Goal: Task Accomplishment & Management: Complete application form

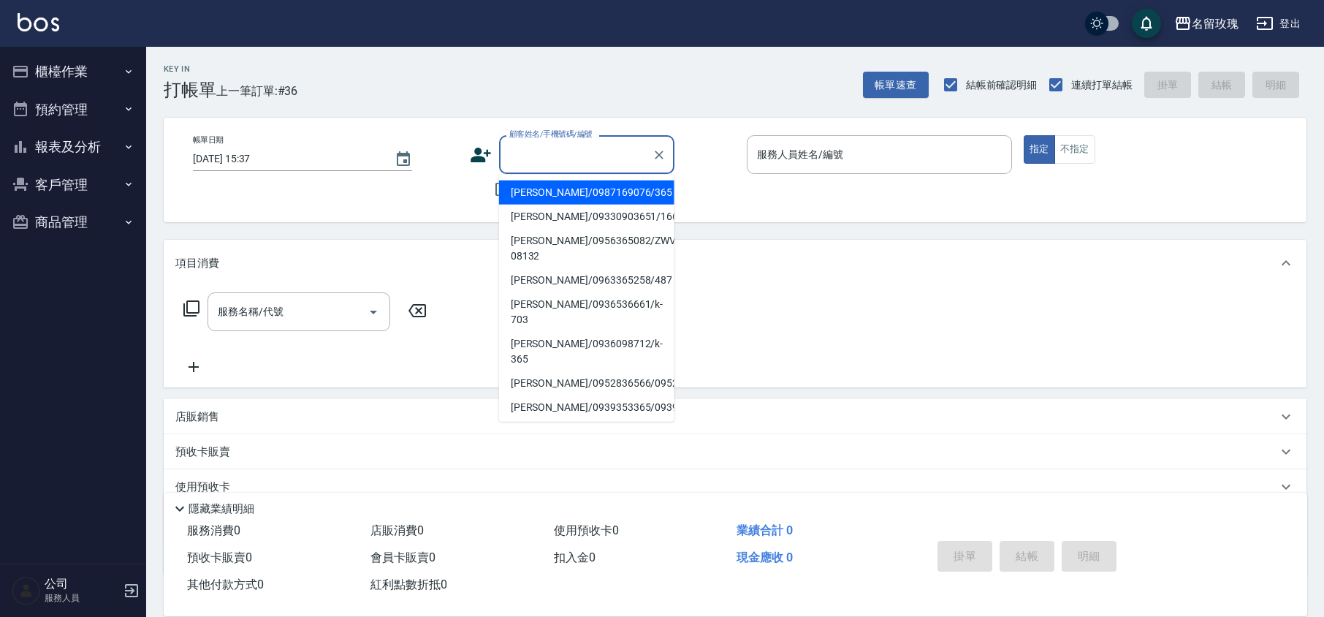
click at [553, 153] on input "顧客姓名/手機號碼/編號" at bounding box center [576, 155] width 140 height 26
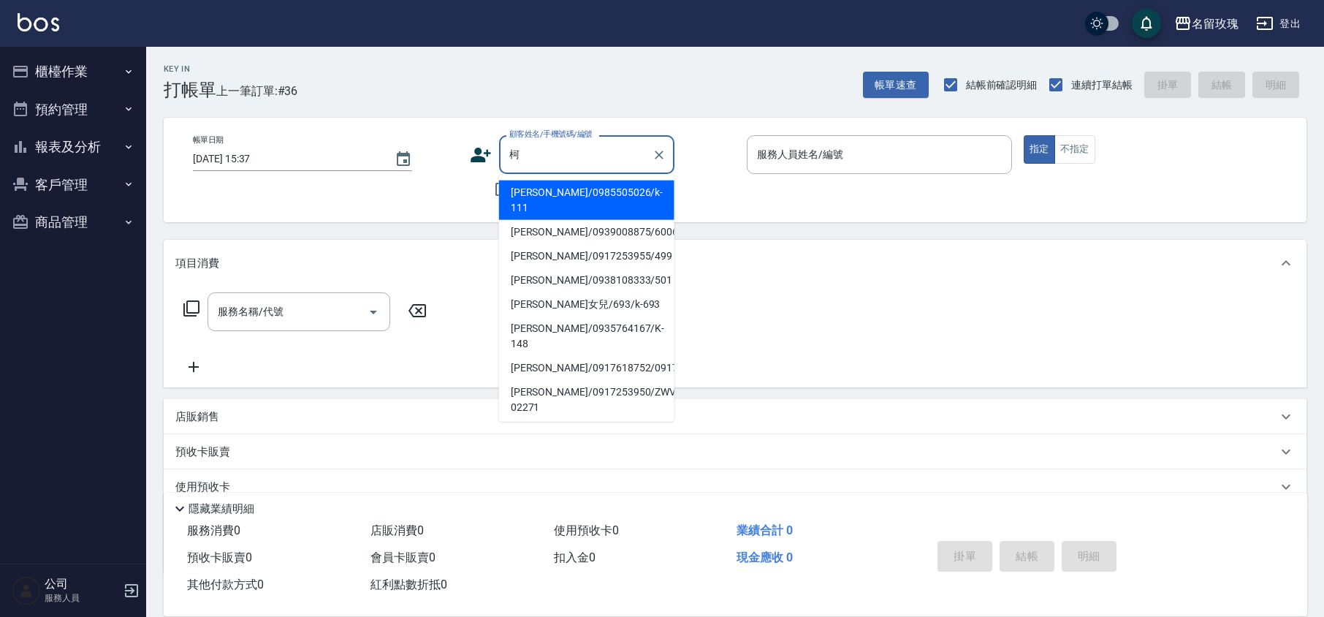
click at [602, 199] on li "[PERSON_NAME]/0985505026/k-111" at bounding box center [586, 200] width 175 height 39
type input "[PERSON_NAME]/0985505026/k-111"
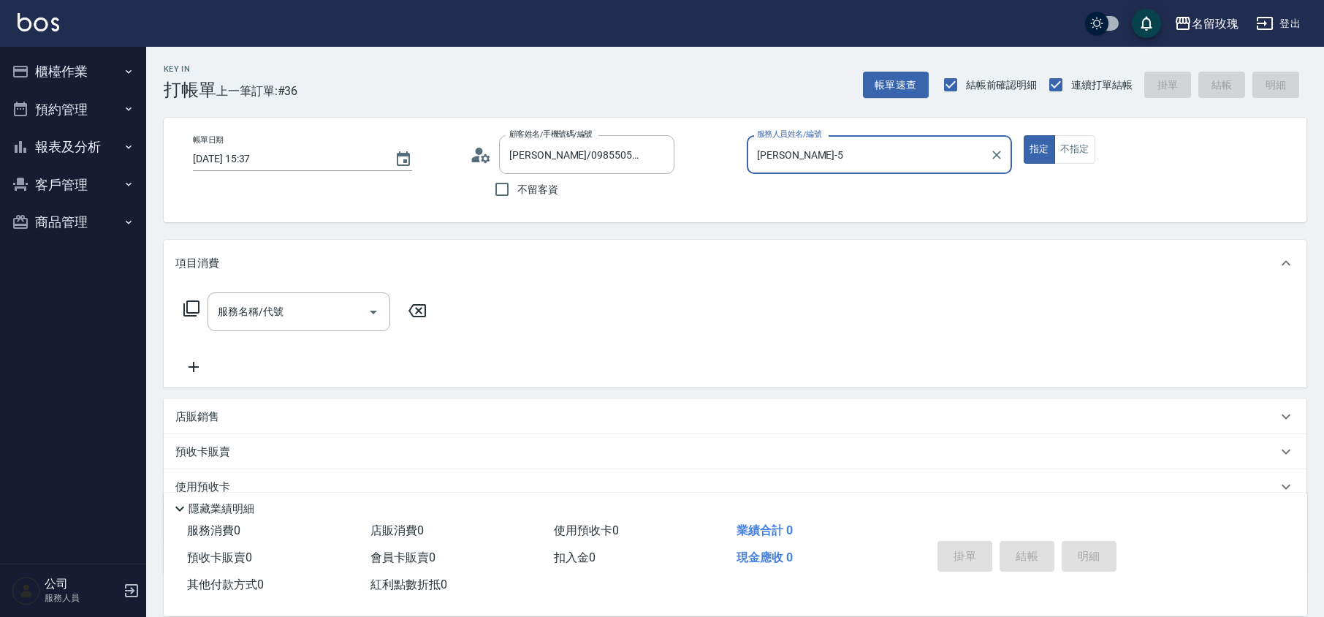
type input "[PERSON_NAME]-5"
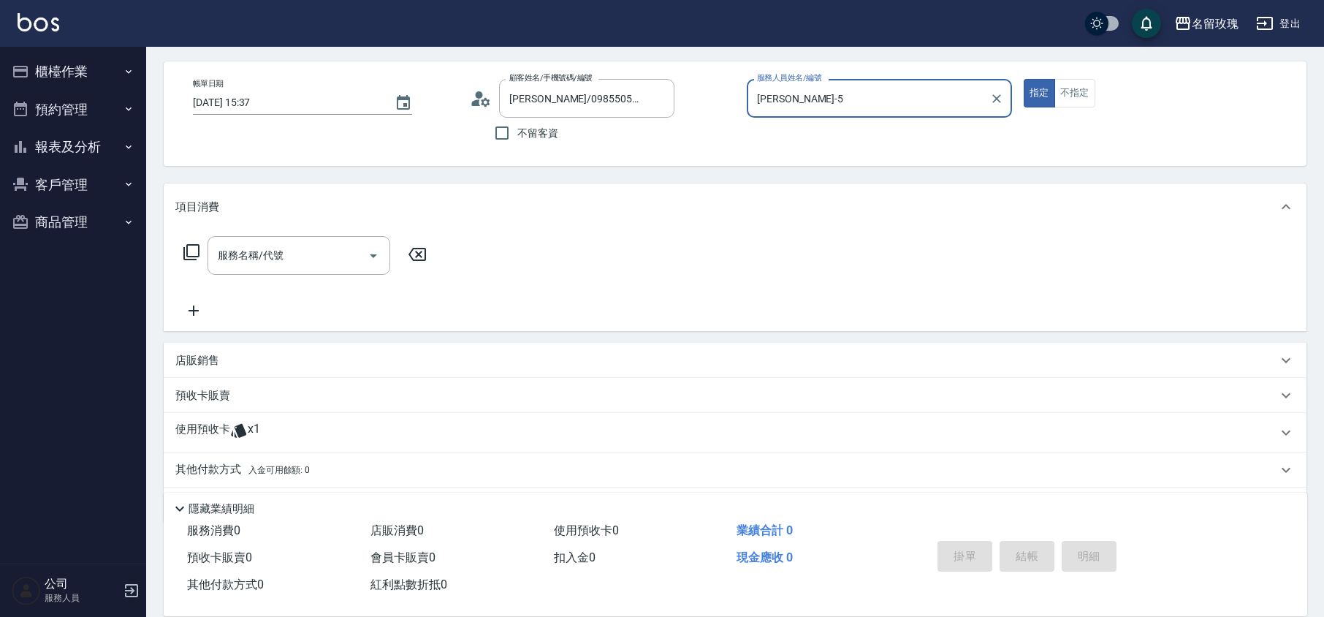
scroll to position [99, 0]
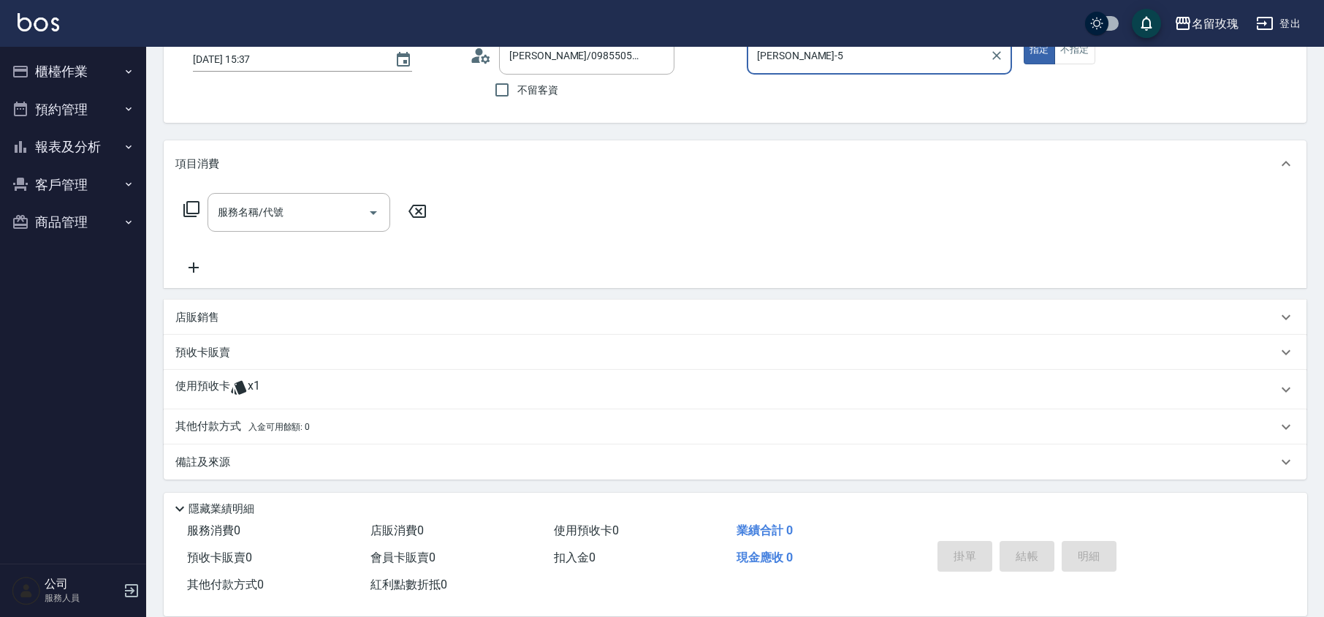
click at [219, 384] on p "使用預收卡" at bounding box center [202, 390] width 55 height 22
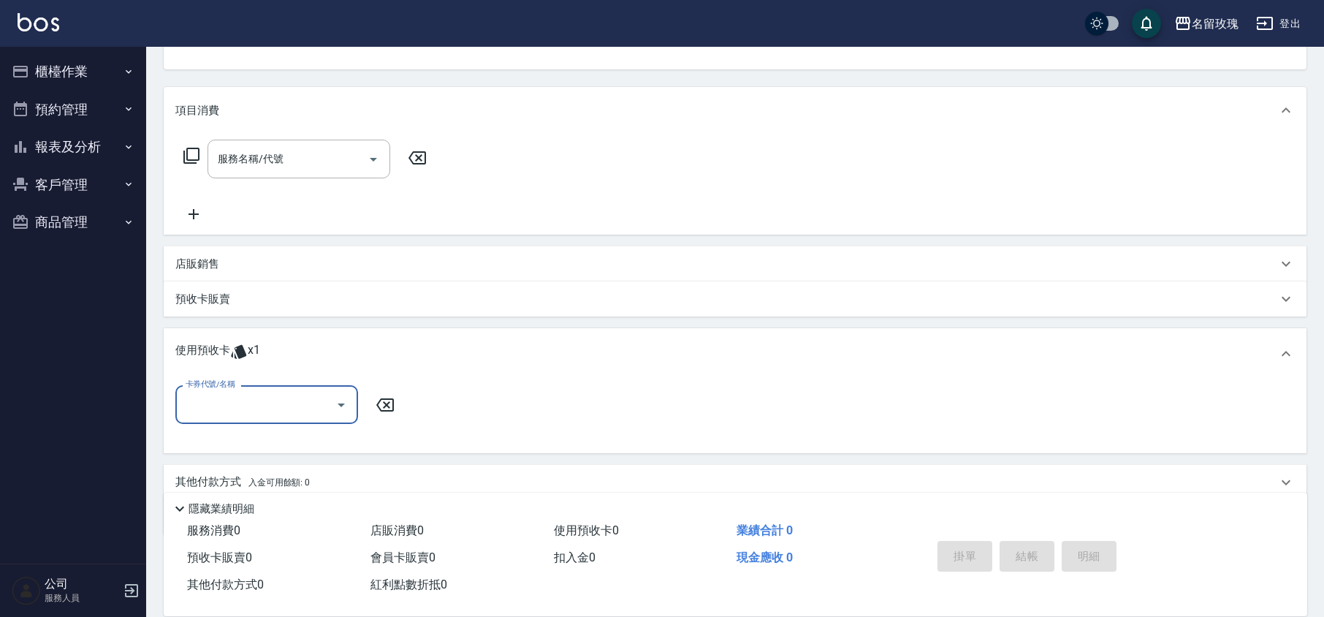
scroll to position [203, 0]
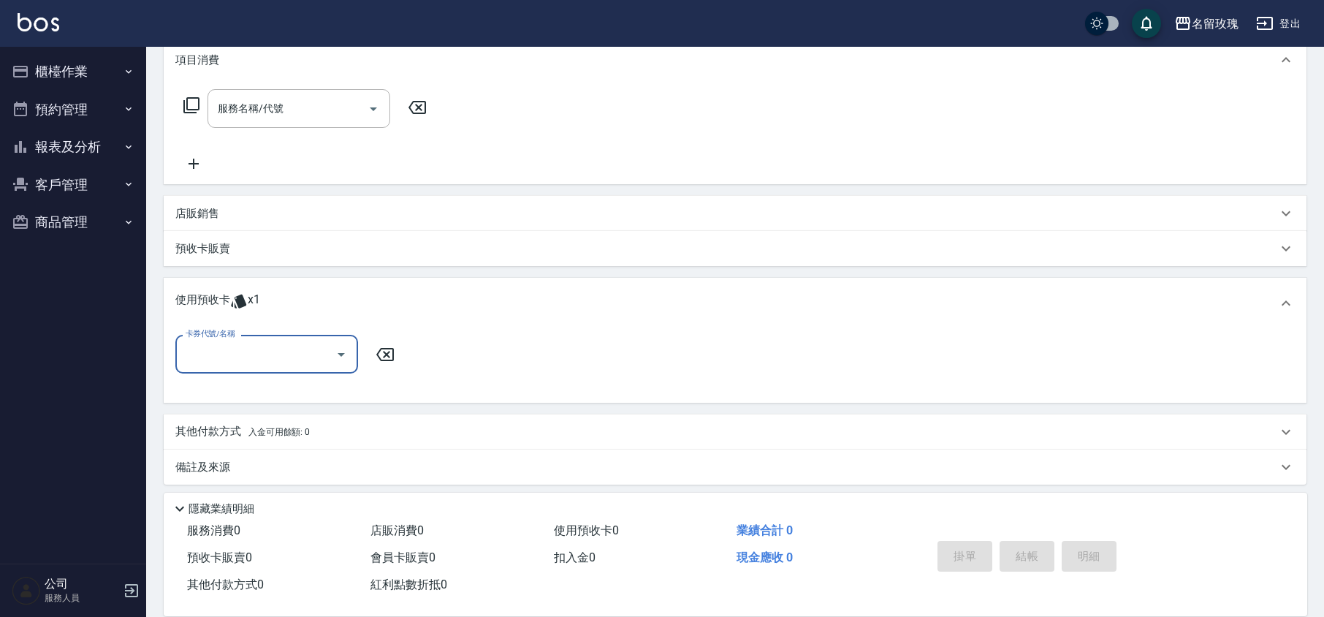
click at [299, 360] on input "卡券代號/名稱" at bounding box center [256, 354] width 148 height 26
click at [287, 402] on div "112 剪髮卡四送一(1000) 剩餘1張 112125" at bounding box center [266, 398] width 183 height 39
type input "112 剪髮卡四送一(1000) 112125"
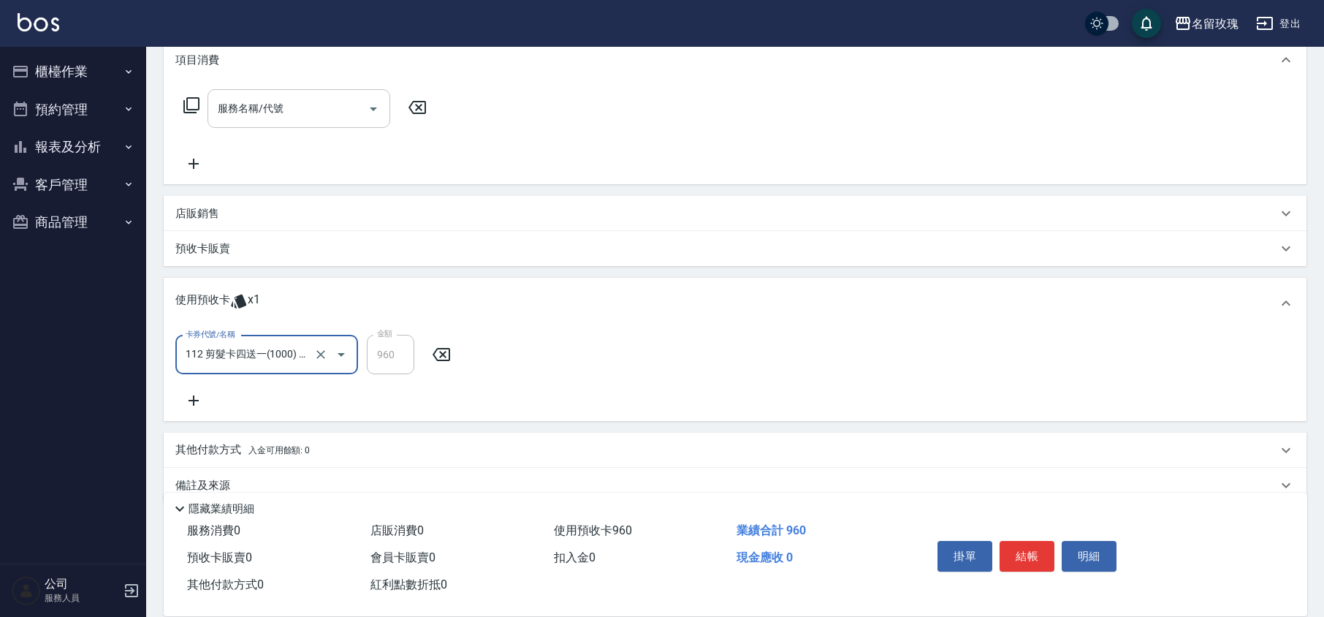
click at [276, 118] on input "服務名稱/代號" at bounding box center [288, 109] width 148 height 26
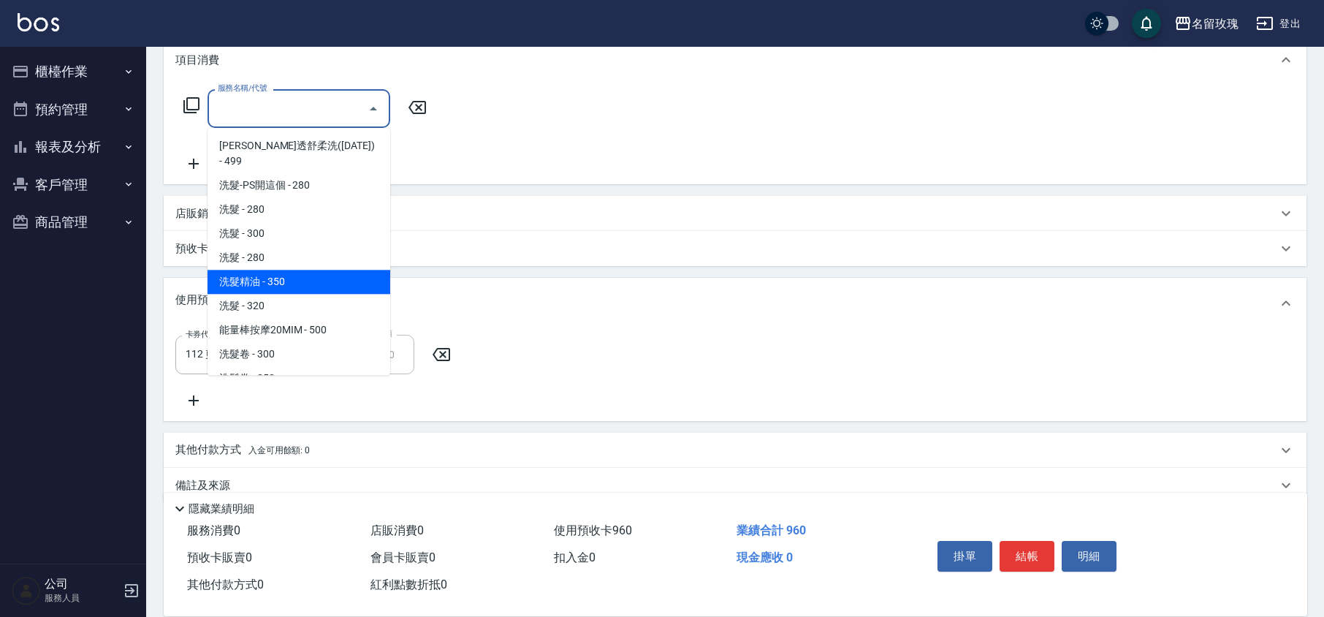
click at [294, 272] on span "洗髮精油 - 350" at bounding box center [299, 282] width 183 height 24
type input "洗髮精油(206)"
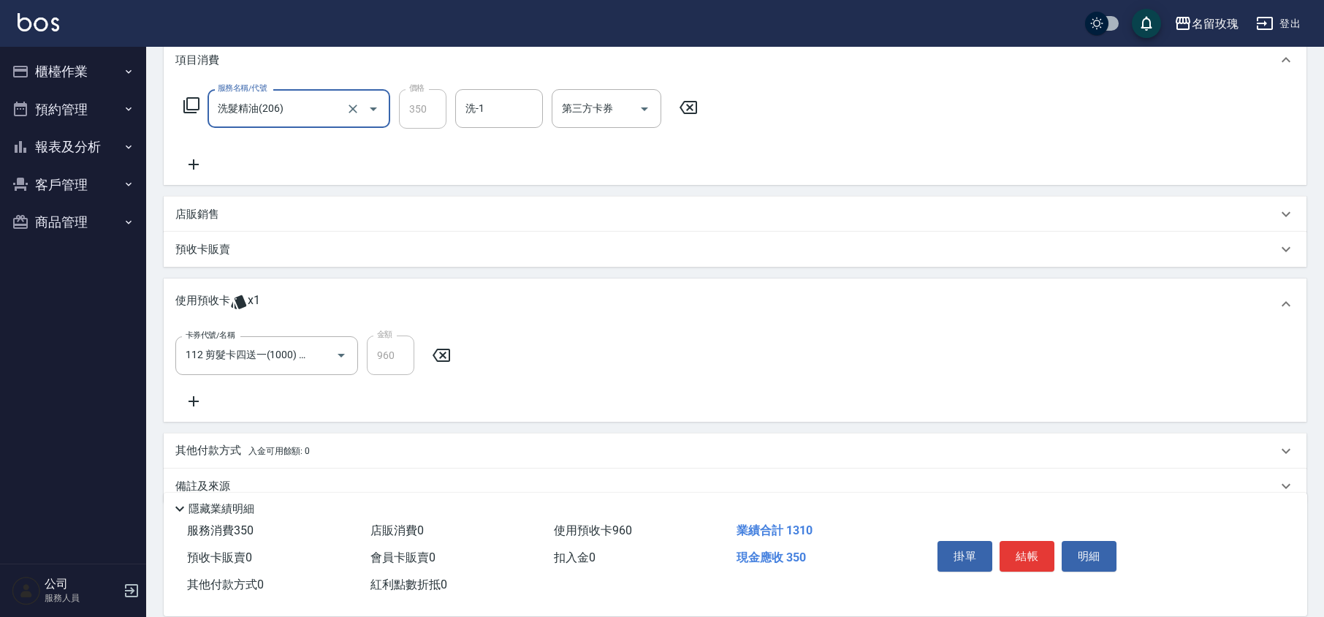
drag, startPoint x: 509, startPoint y: 124, endPoint x: 506, endPoint y: 143, distance: 19.2
click at [509, 127] on div "洗-1 洗-1" at bounding box center [503, 108] width 96 height 39
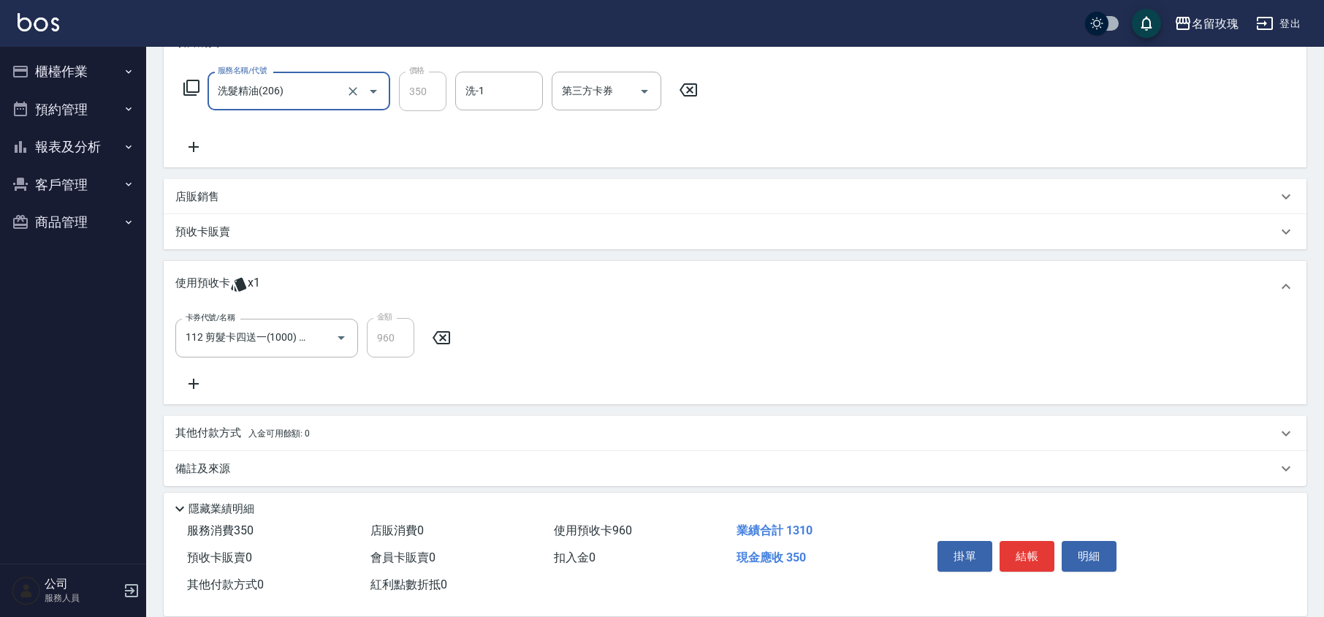
scroll to position [228, 0]
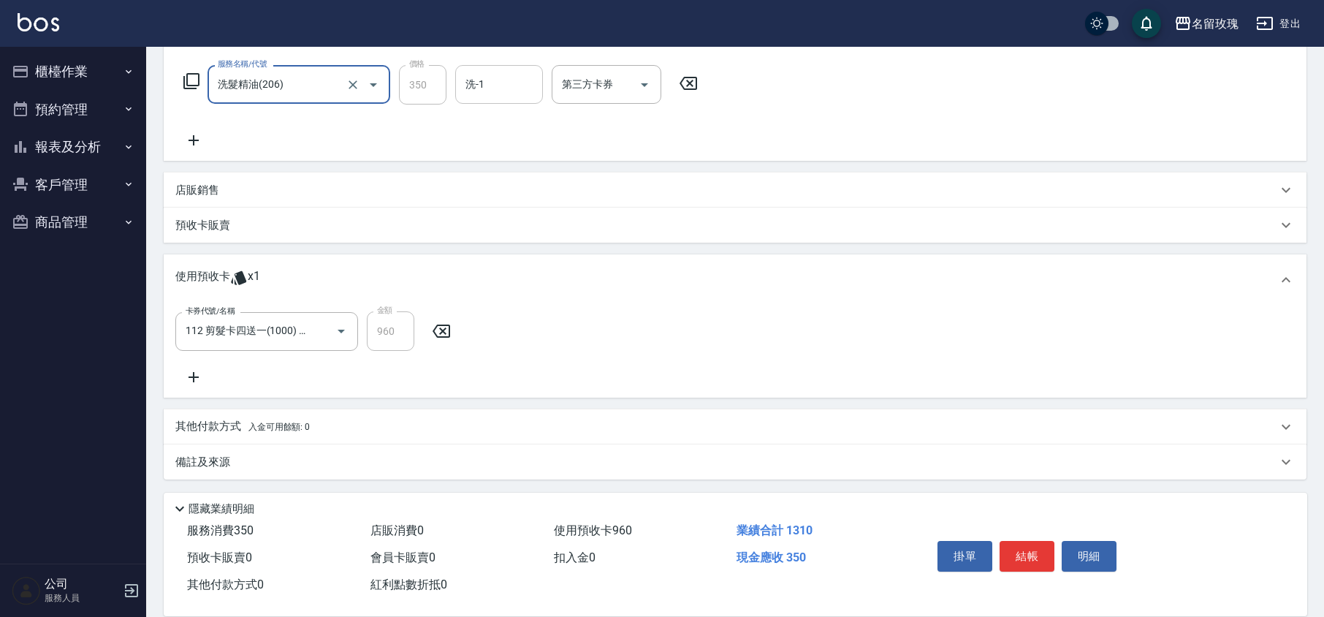
click at [501, 88] on input "洗-1" at bounding box center [499, 85] width 75 height 26
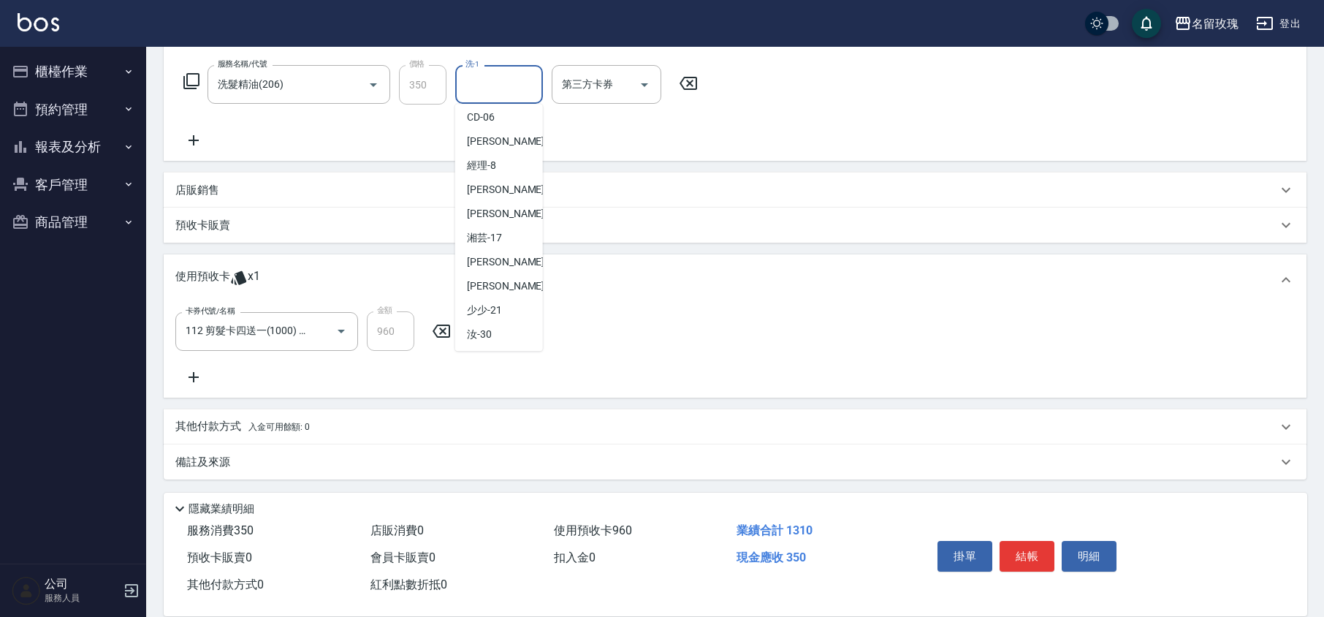
scroll to position [287, 0]
drag, startPoint x: 496, startPoint y: 258, endPoint x: 480, endPoint y: 161, distance: 98.4
click at [496, 260] on div "汝 -30" at bounding box center [499, 261] width 88 height 24
type input "汝-30"
click at [471, 118] on div "服務名稱/代號 洗髮精油(206) 服務名稱/代號 價格 350 價格 洗-1 汝-30 洗-1 第三方卡券 第三方卡券" at bounding box center [440, 107] width 531 height 84
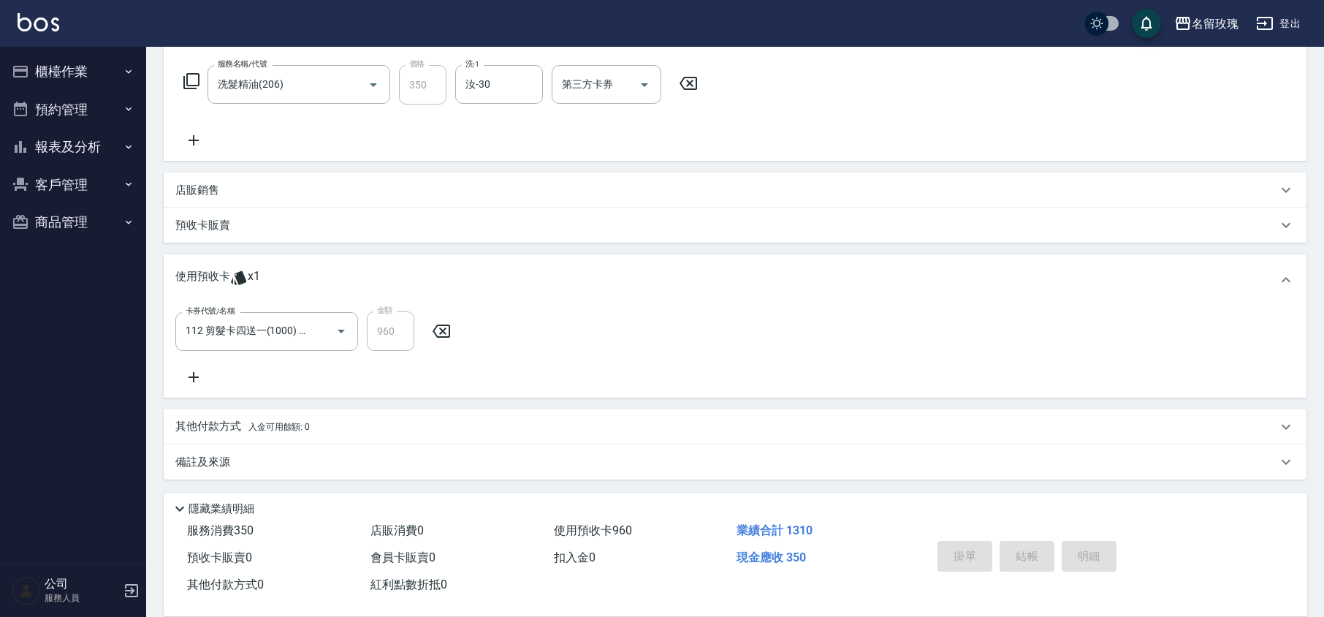
type input "[DATE] 16:09"
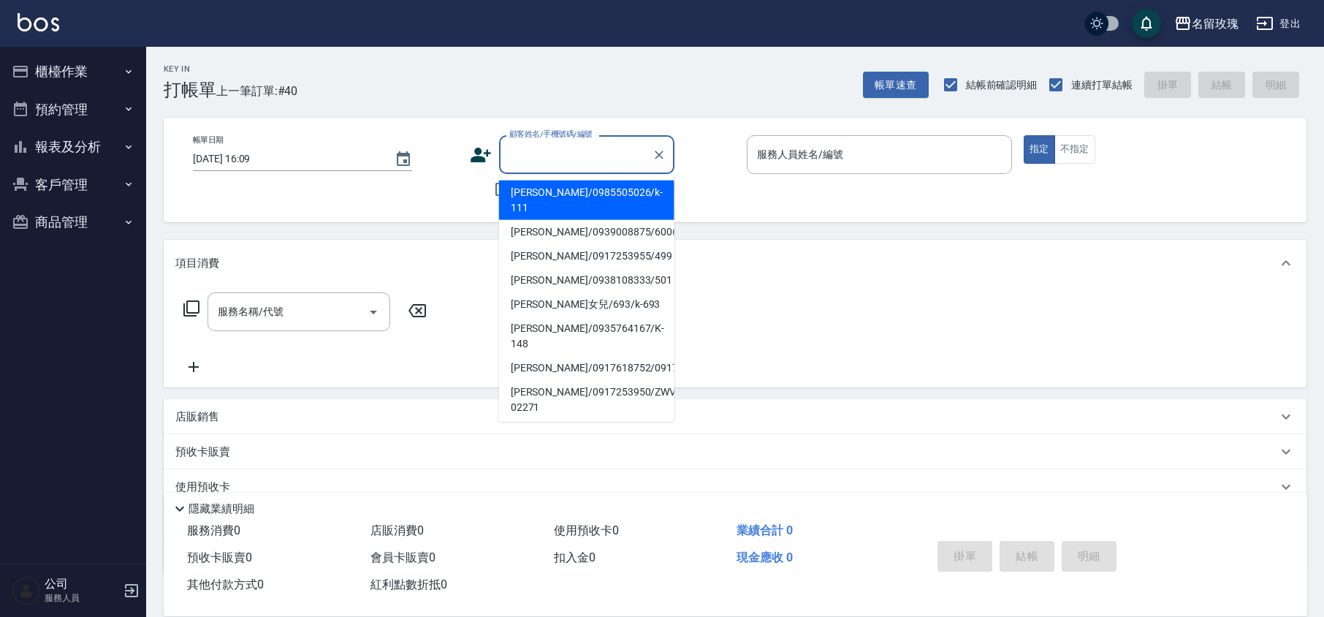
click at [595, 150] on input "顧客姓名/手機號碼/編號" at bounding box center [576, 155] width 140 height 26
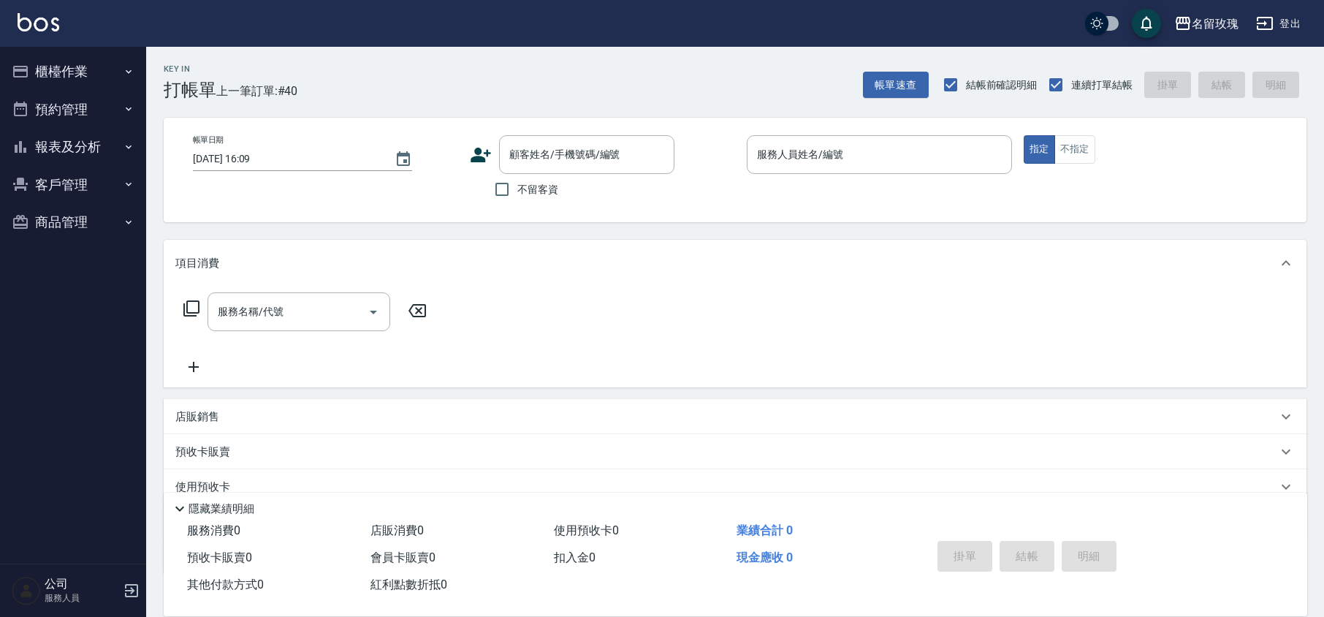
click at [466, 167] on div "帳單日期 [DATE] 16:09 顧客姓名/手機號碼/編號 顧客姓名/手機號碼/編號 不留客資 服務人員姓名/編號 服務人員姓名/編號 指定 不指定" at bounding box center [735, 169] width 1108 height 69
click at [471, 158] on icon at bounding box center [481, 155] width 22 height 22
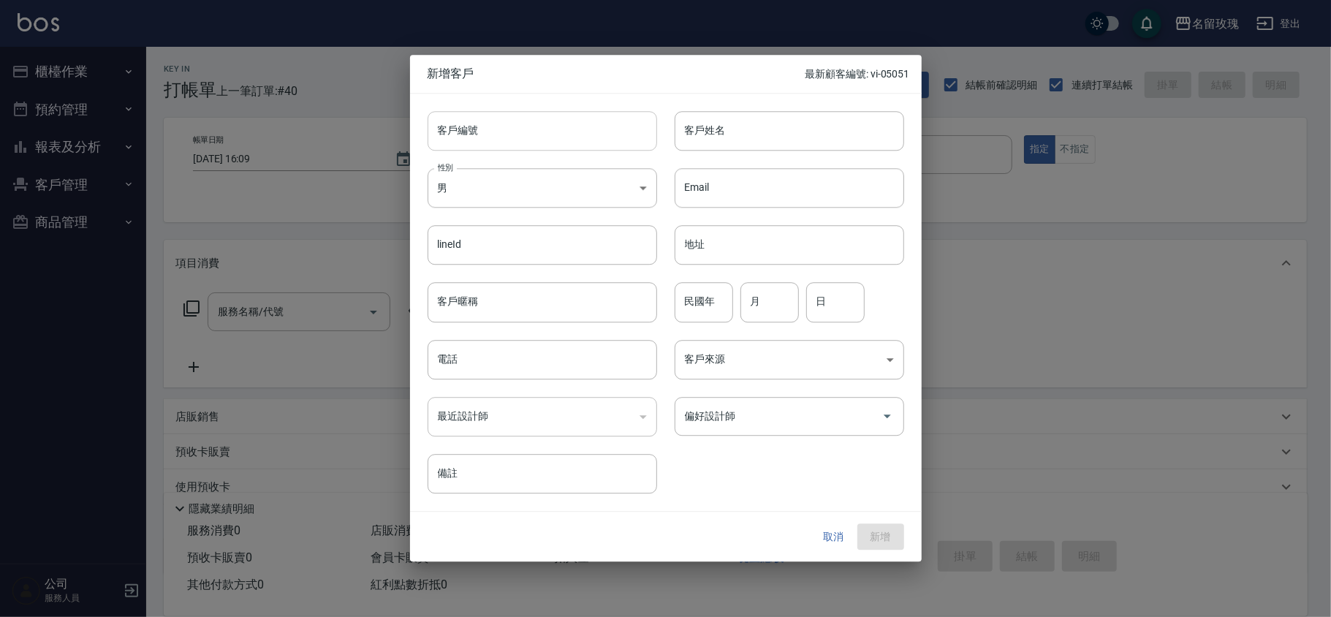
drag, startPoint x: 449, startPoint y: 150, endPoint x: 454, endPoint y: 137, distance: 13.4
click at [449, 149] on input "客戶編號" at bounding box center [543, 130] width 230 height 39
type input "k-712"
type input "[PERSON_NAME]"
click at [715, 308] on input "民國年" at bounding box center [704, 302] width 58 height 39
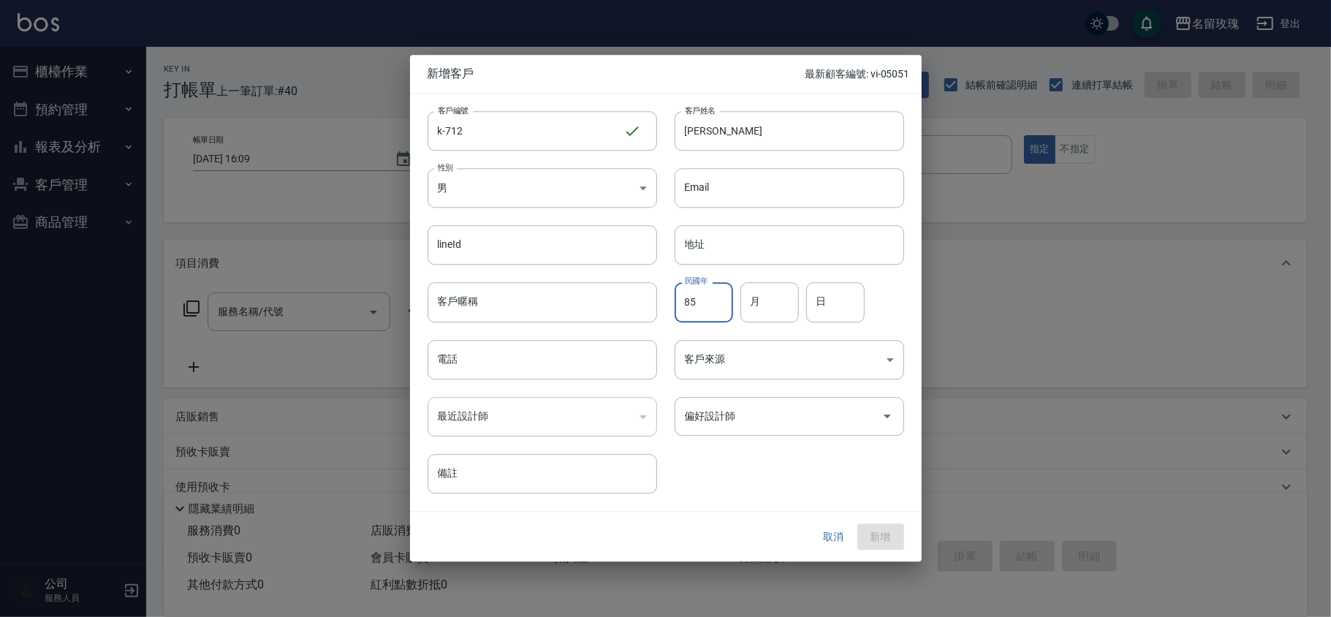
type input "85"
type input "2"
type input "22"
type input "0978651996"
click at [769, 487] on div "客戶編號 k-712 ​ 客戶編號 客戶姓名 [PERSON_NAME] 客戶姓名 性別 男 [DEMOGRAPHIC_DATA] 性別 Email Emai…" at bounding box center [657, 294] width 494 height 400
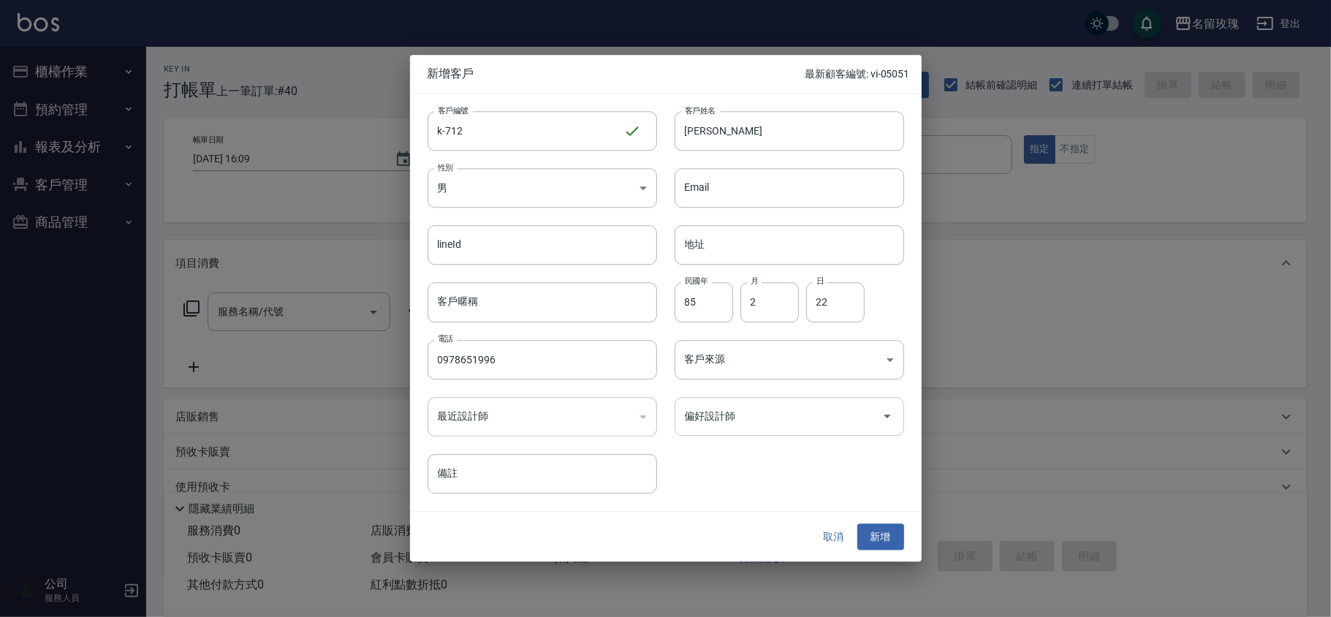
click at [728, 411] on input "偏好設計師" at bounding box center [778, 416] width 194 height 26
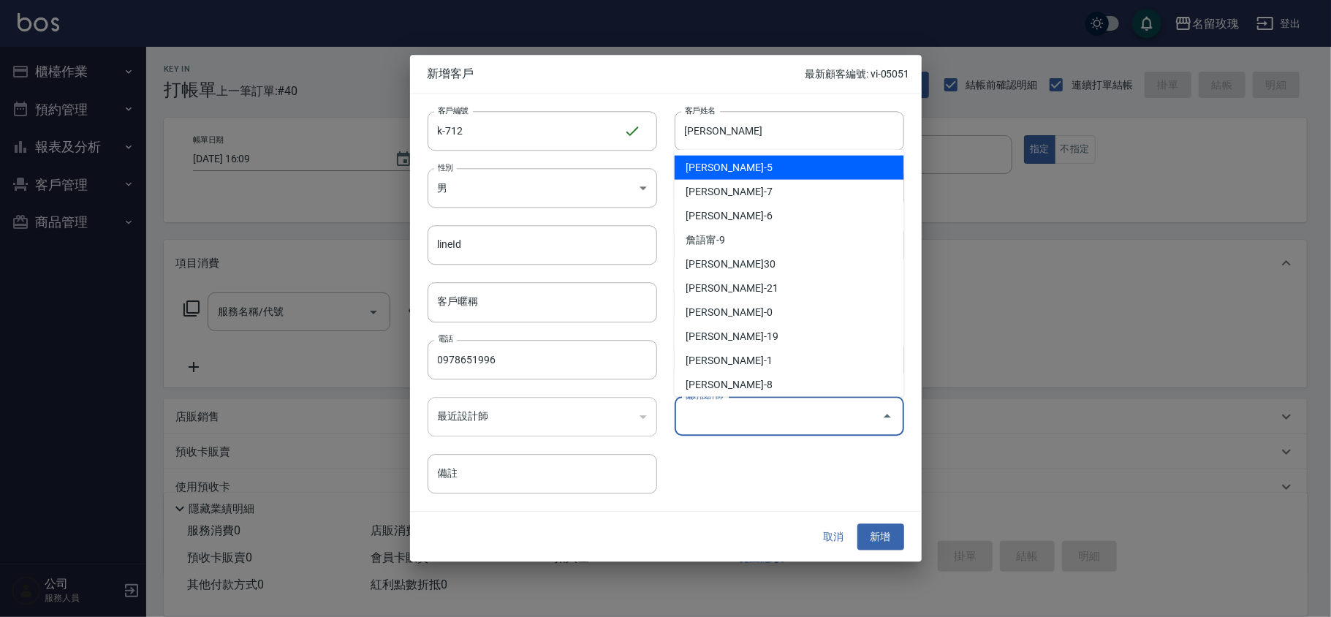
click at [746, 168] on li "[PERSON_NAME]-5" at bounding box center [790, 168] width 230 height 24
type input "[PERSON_NAME]"
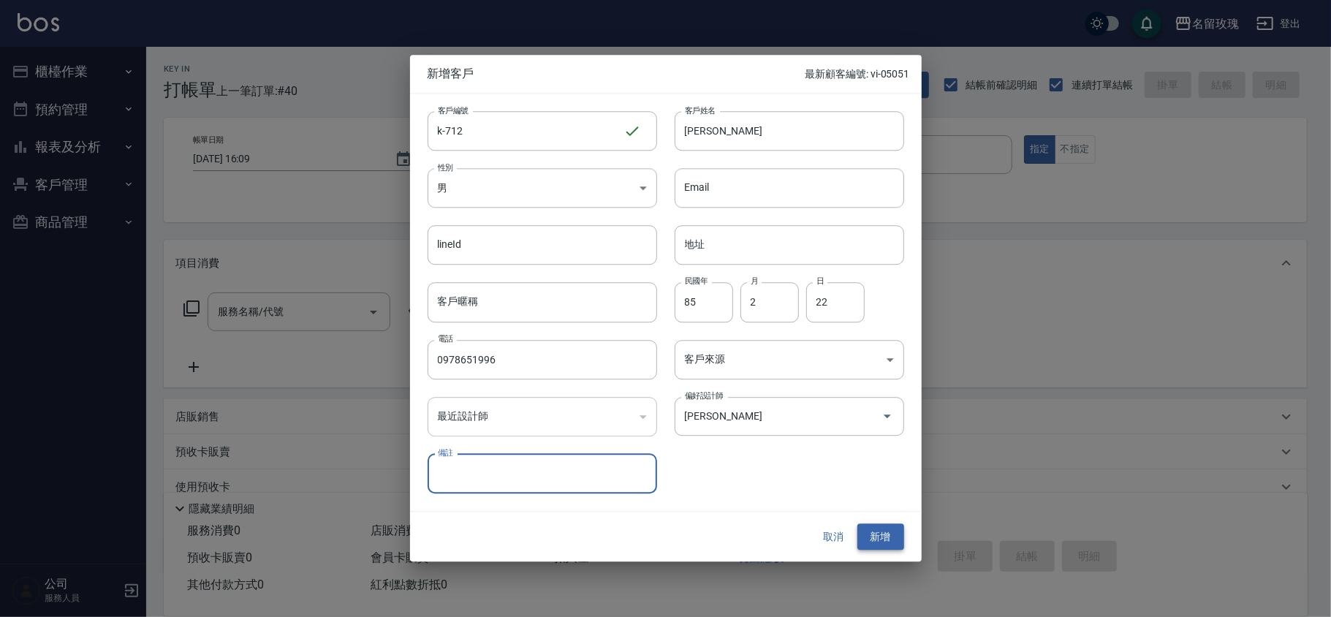
click at [871, 533] on button "新增" at bounding box center [880, 536] width 47 height 27
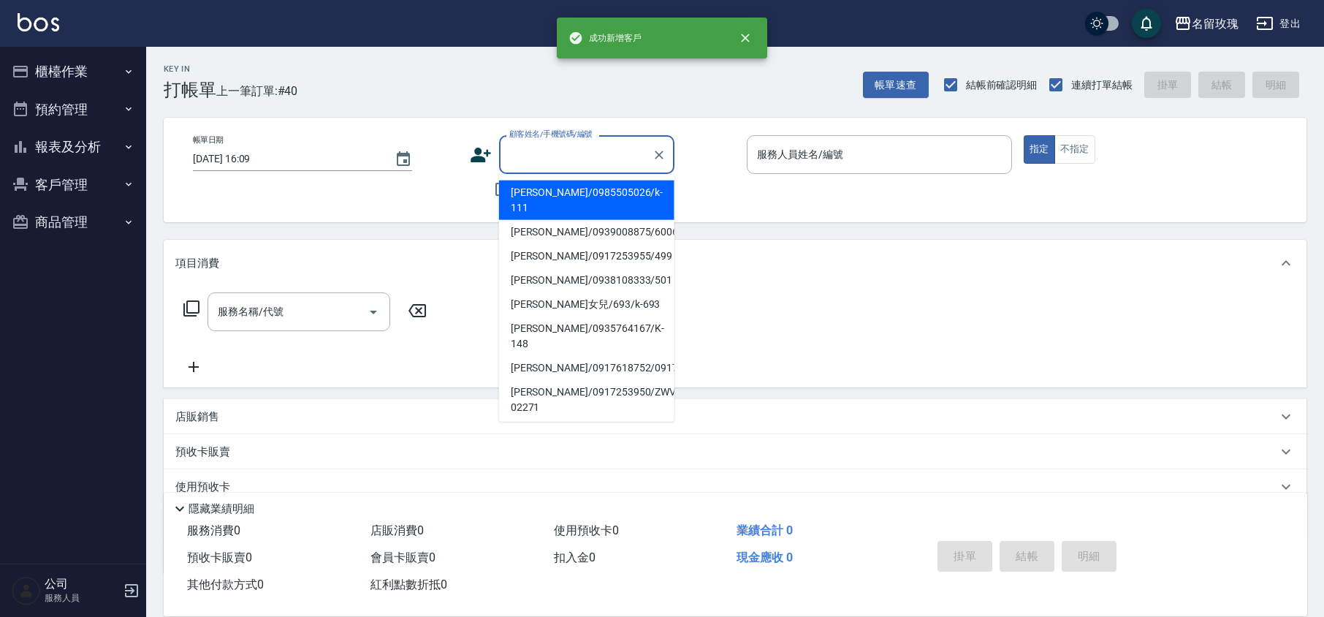
click at [524, 153] on input "顧客姓名/手機號碼/編號" at bounding box center [576, 155] width 140 height 26
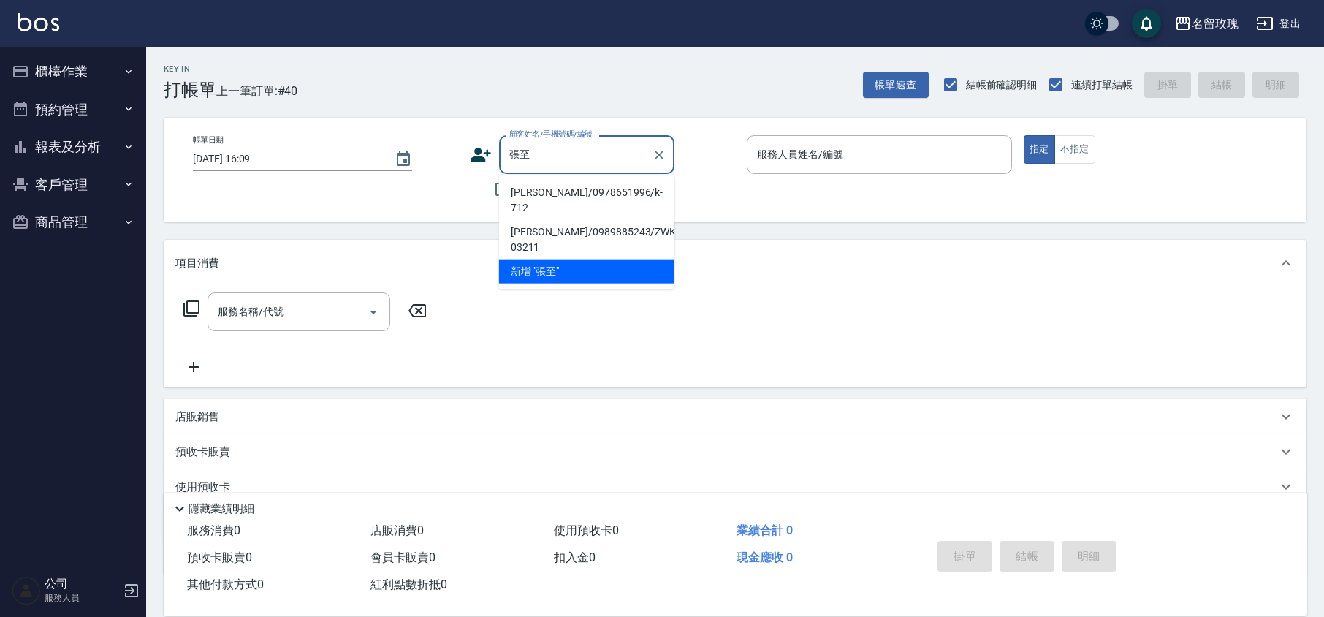
click at [553, 188] on li "[PERSON_NAME]/0978651996/k-712" at bounding box center [586, 200] width 175 height 39
type input "[PERSON_NAME]/0978651996/k-712"
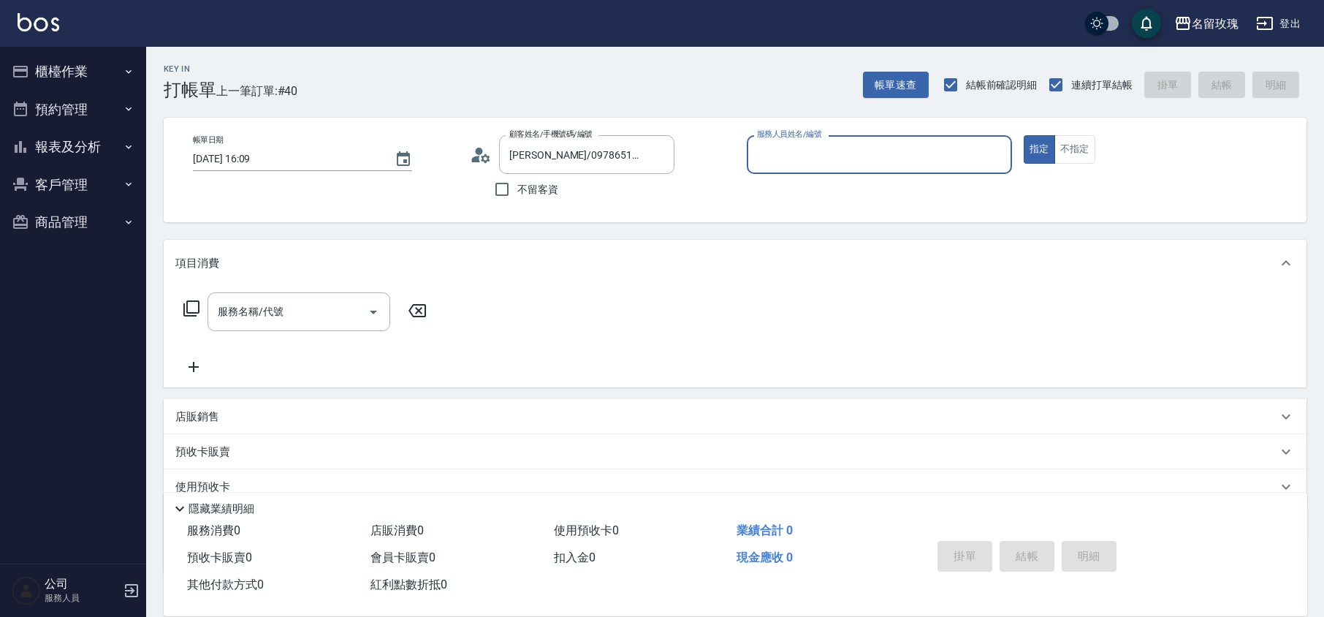
type input "[PERSON_NAME]-5"
click at [258, 303] on div "服務名稱/代號 服務名稱/代號" at bounding box center [299, 311] width 183 height 39
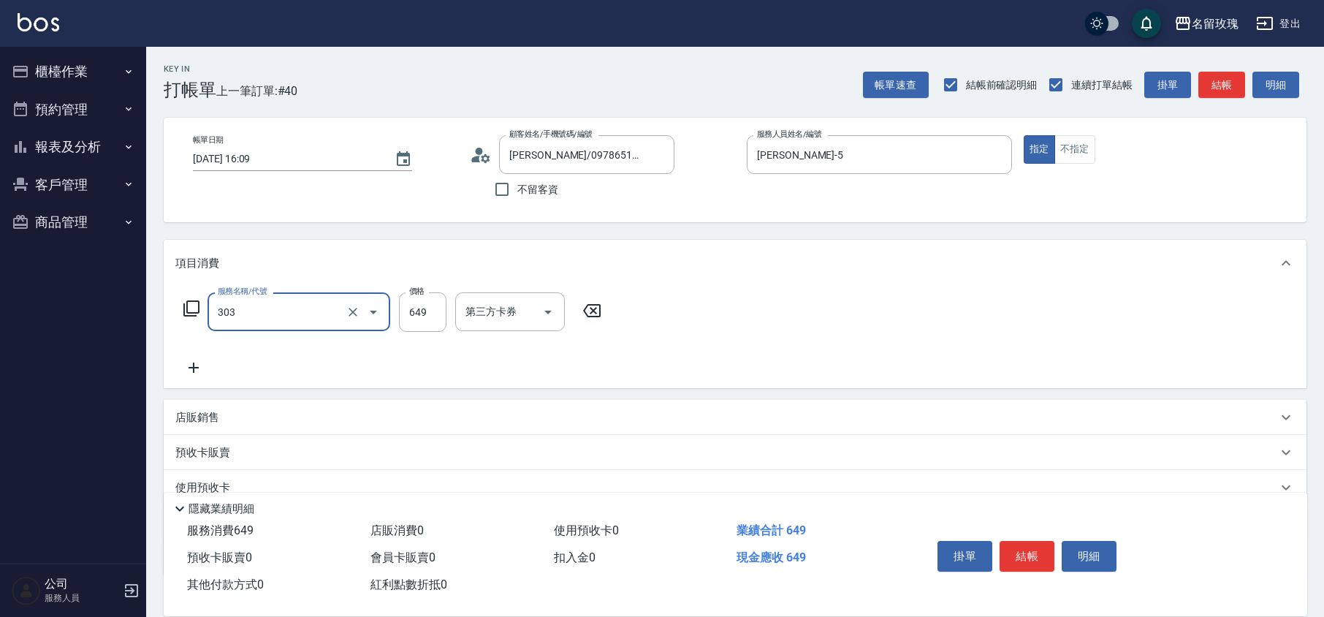
type input "洗+剪649(303)"
type input "500"
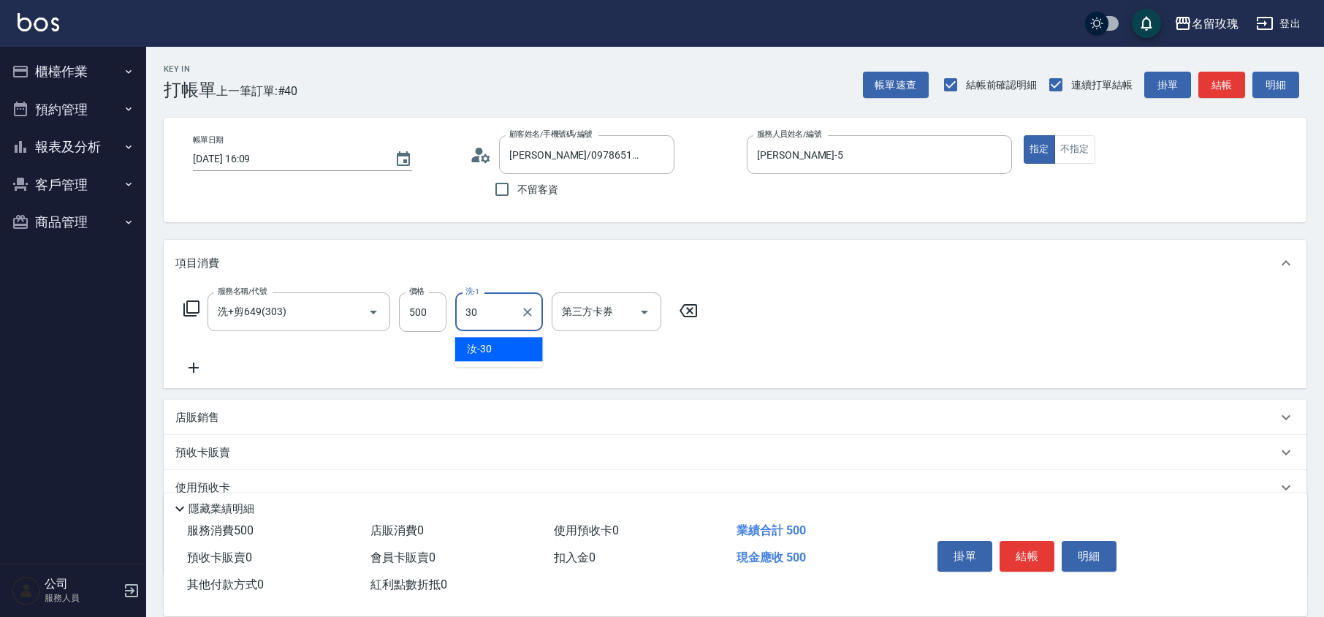
type input "汝-30"
click at [358, 211] on div "帳單日期 [DATE] 16:09 顧客姓名/手機號碼/編號 [PERSON_NAME]/0978651996/k-712 顧客姓名/手機號碼/編號 不留客資…" at bounding box center [735, 170] width 1143 height 105
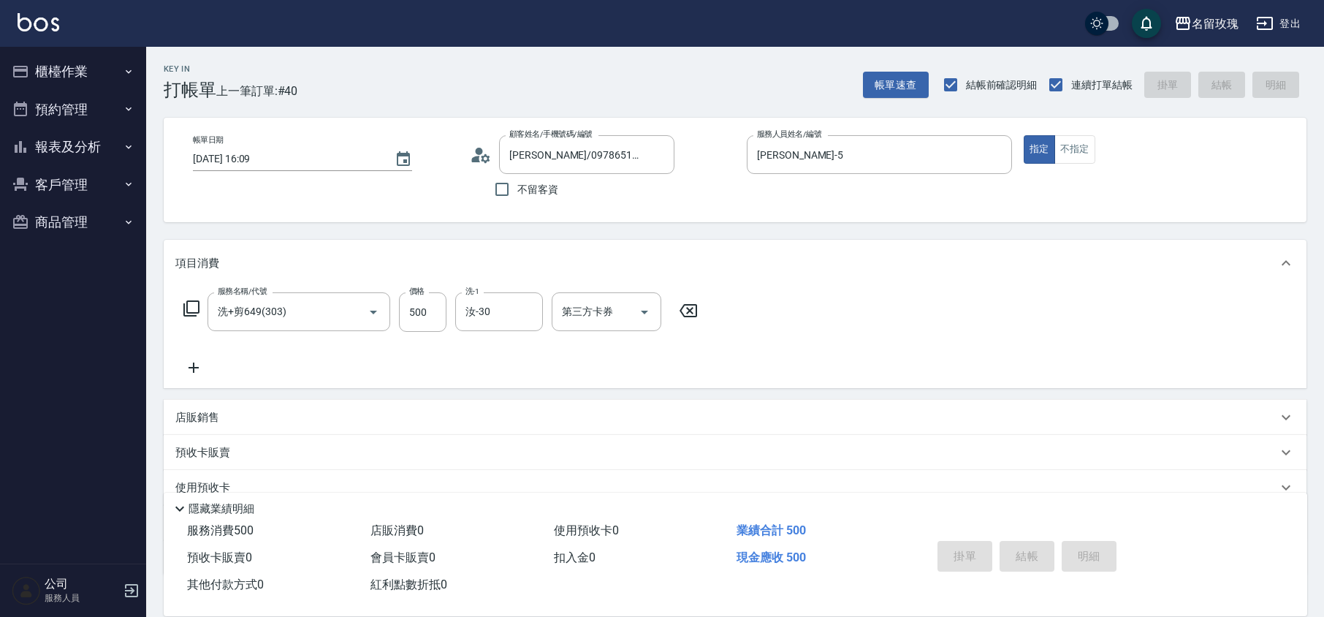
type input "[DATE] 16:13"
click at [525, 86] on div "Key In 打帳單 上一筆訂單:#41 帳單速查 結帳前確認明細 連續打單結帳 掛單 結帳 明細" at bounding box center [726, 73] width 1161 height 53
